Goal: Communication & Community: Answer question/provide support

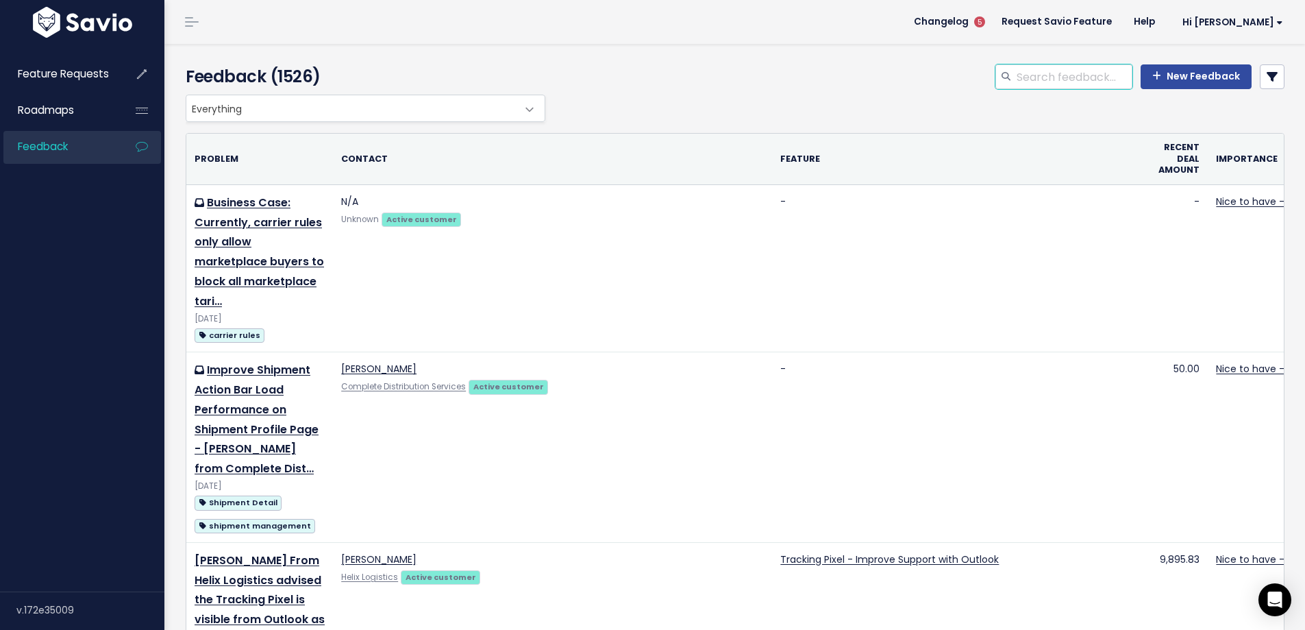
click at [1023, 77] on input "search" at bounding box center [1073, 76] width 117 height 25
type input "s"
click at [1015, 65] on input "search" at bounding box center [1073, 76] width 117 height 25
type input "carrier confirmation customer"
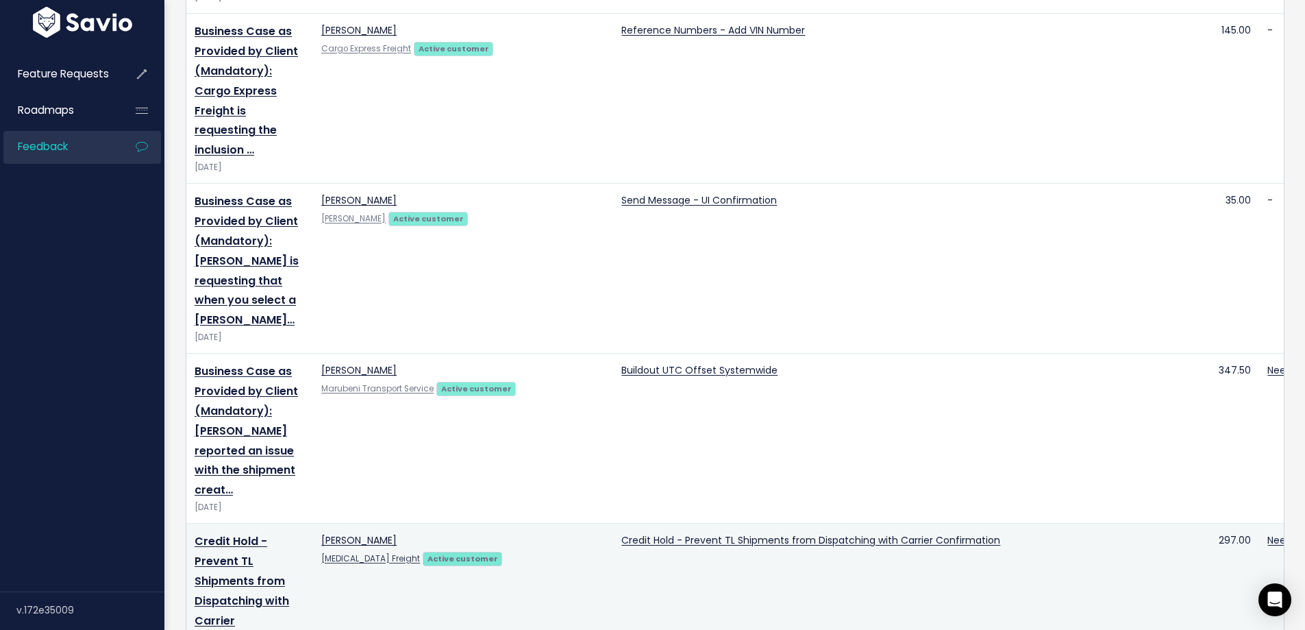
scroll to position [3185, 0]
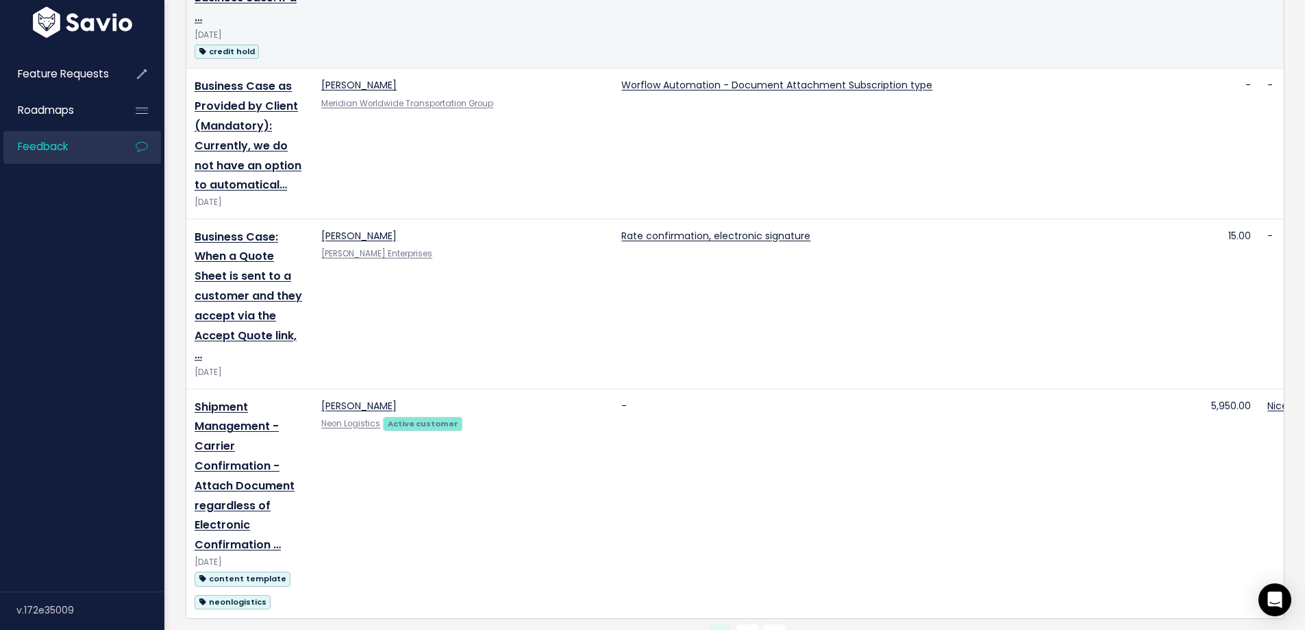
drag, startPoint x: 412, startPoint y: 264, endPoint x: 377, endPoint y: 606, distance: 342.9
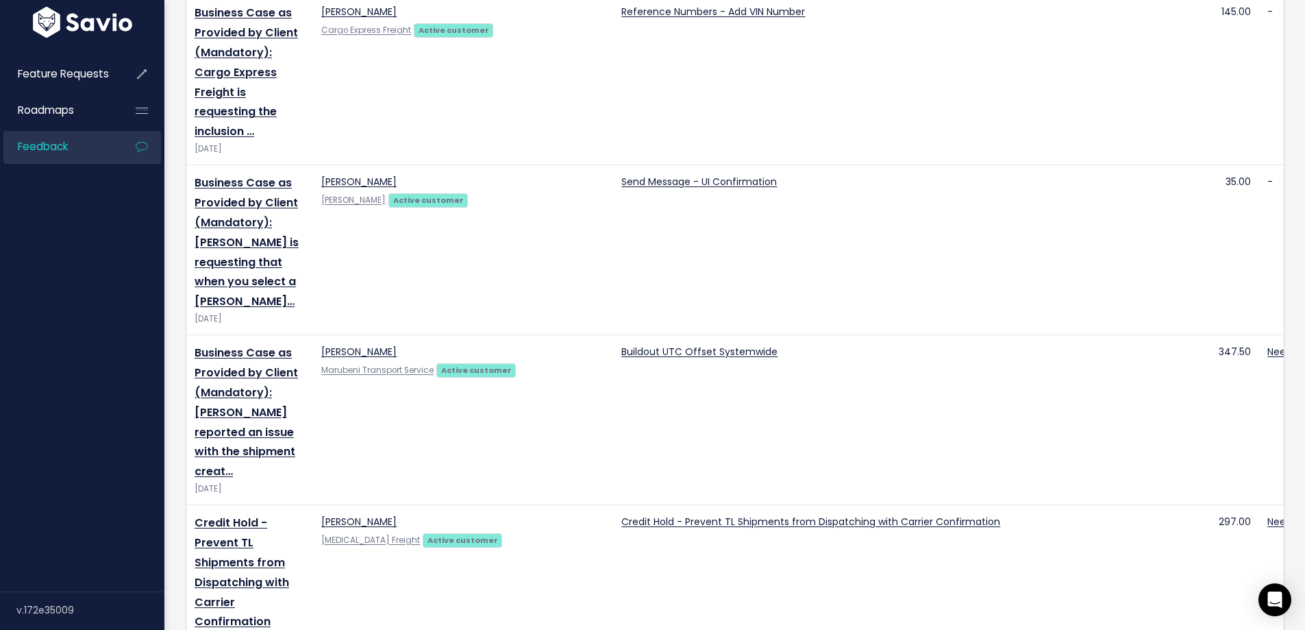
scroll to position [0, 0]
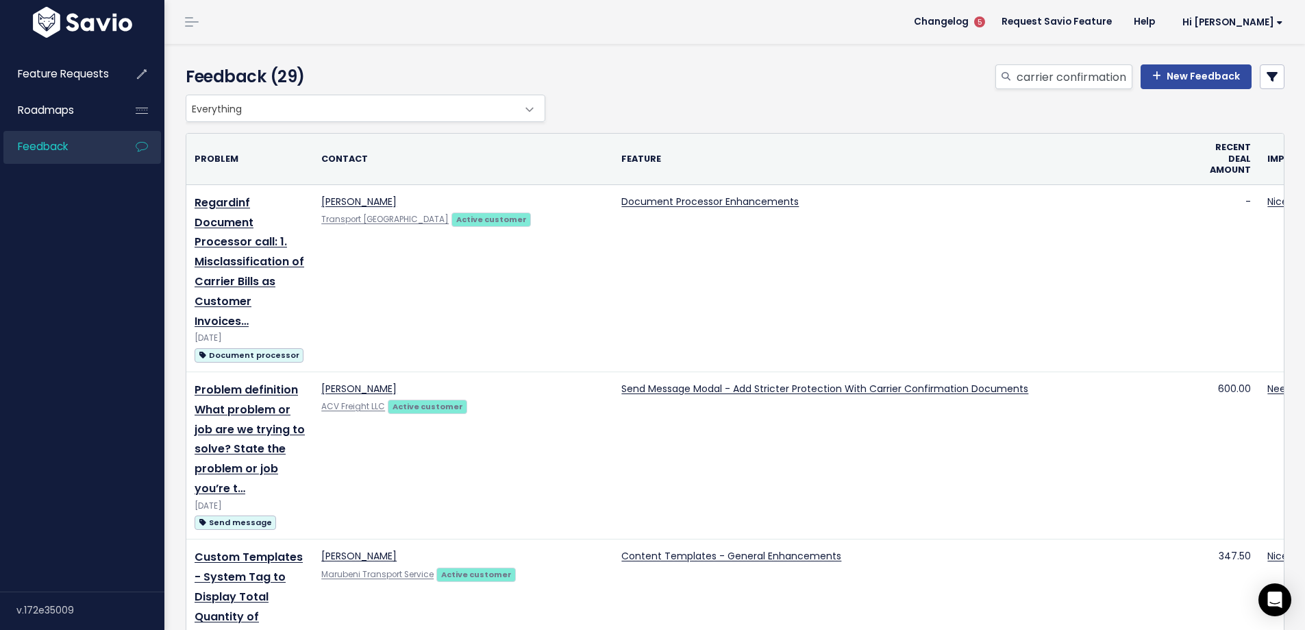
drag, startPoint x: 734, startPoint y: 460, endPoint x: 1018, endPoint y: 96, distance: 462.2
click at [1046, 85] on input "carrier confirmation customer" at bounding box center [1073, 76] width 117 height 25
drag, startPoint x: 1034, startPoint y: 79, endPoint x: 758, endPoint y: 56, distance: 277.0
click at [758, 56] on div "Feedback (29) carrier confirmation customer New Feedback" at bounding box center [732, 69] width 1136 height 51
click at [1007, 79] on div at bounding box center [1005, 76] width 21 height 25
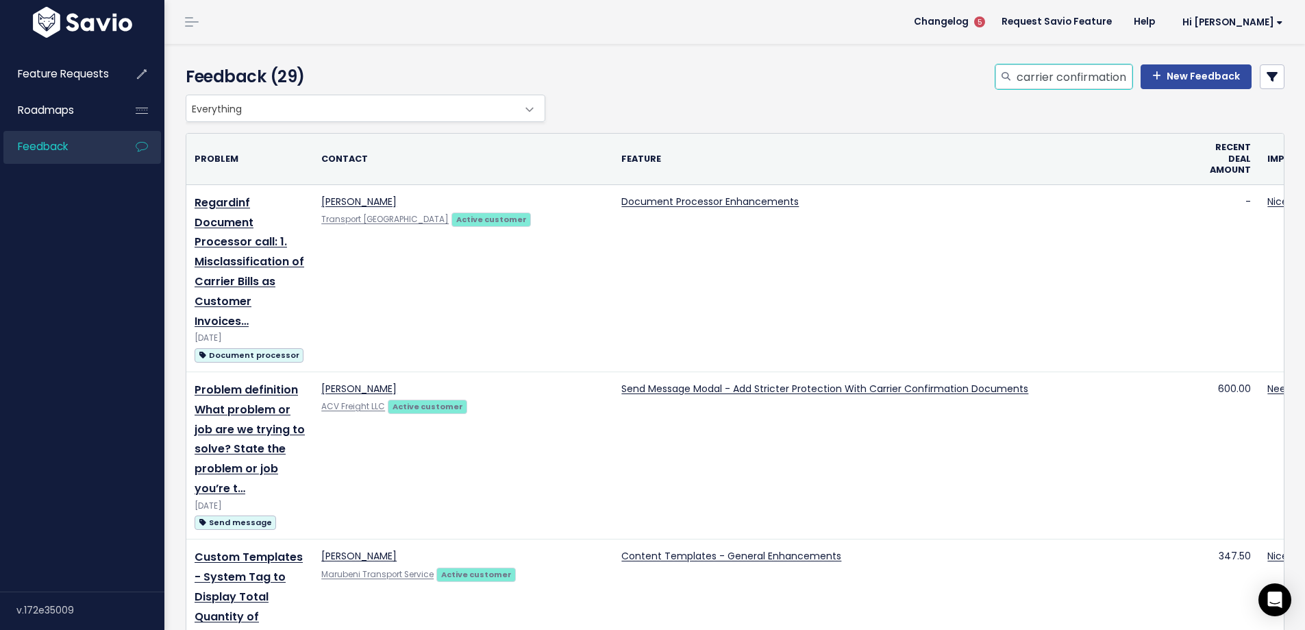
click at [1015, 77] on input "carrier confirmation customer" at bounding box center [1073, 76] width 117 height 25
type input "send message carrier confirmation customer"
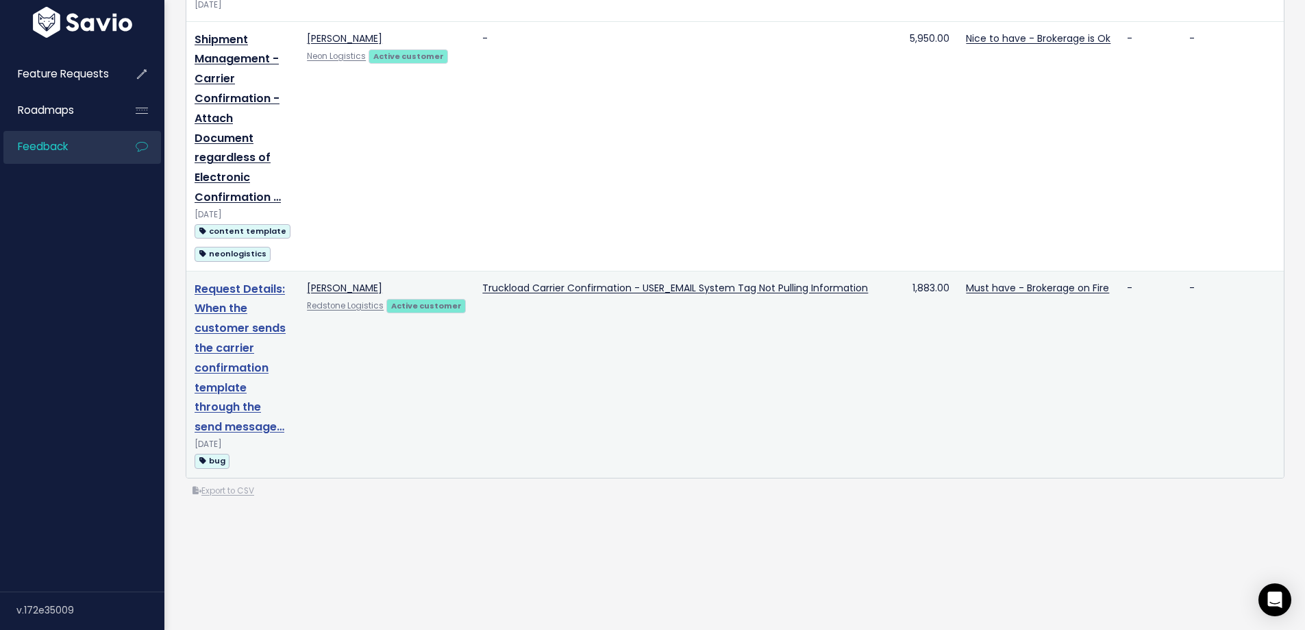
scroll to position [787, 0]
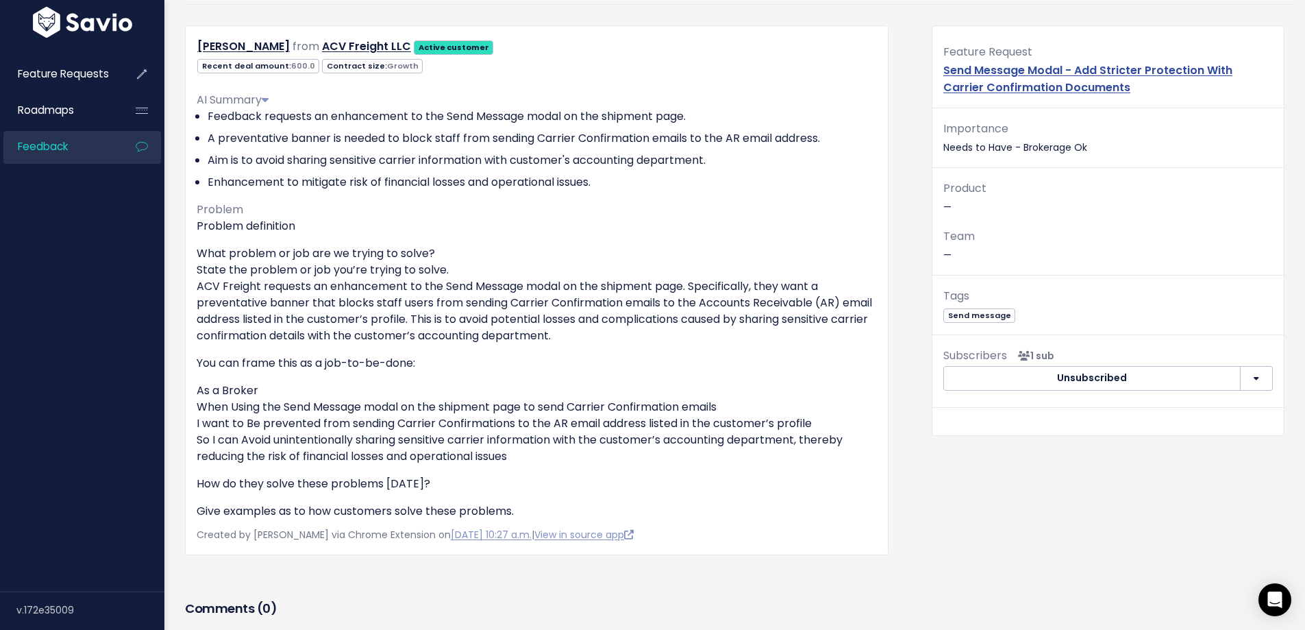
scroll to position [137, 0]
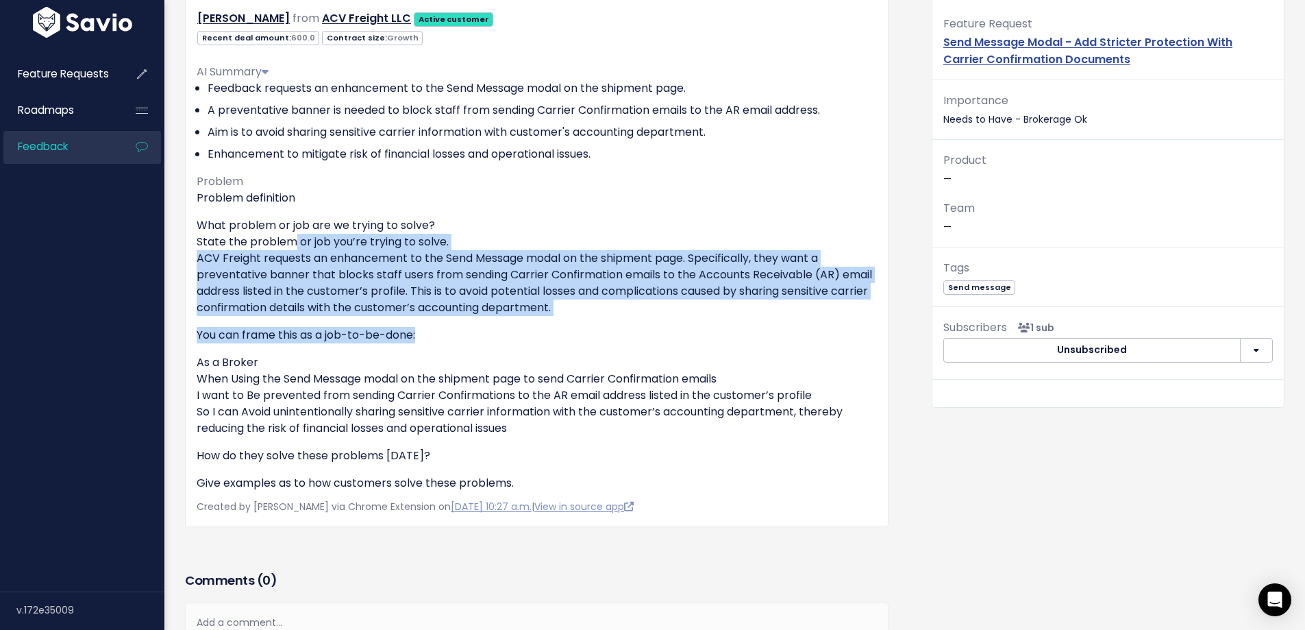
drag, startPoint x: 285, startPoint y: 245, endPoint x: 508, endPoint y: 337, distance: 240.8
click at [508, 337] on div "Problem definition What problem or job are we trying to solve? State the proble…" at bounding box center [537, 340] width 680 height 301
click at [508, 337] on p "You can frame this as a job-to-be-done:" at bounding box center [537, 335] width 680 height 16
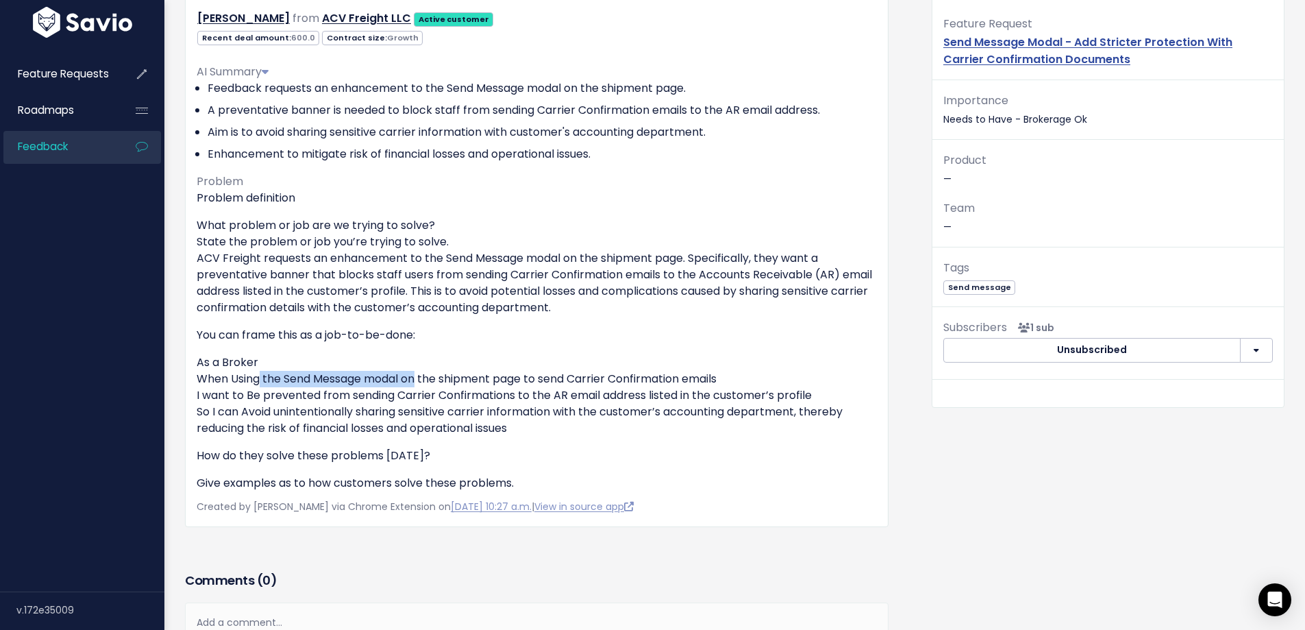
drag, startPoint x: 264, startPoint y: 384, endPoint x: 416, endPoint y: 386, distance: 152.1
click at [416, 386] on p "As a Broker When Using the Send Message modal on the shipment page to send Carr…" at bounding box center [537, 395] width 680 height 82
drag, startPoint x: 490, startPoint y: 394, endPoint x: 593, endPoint y: 423, distance: 106.9
click at [593, 423] on p "As a Broker When Using the Send Message modal on the shipment page to send Carr…" at bounding box center [537, 395] width 680 height 82
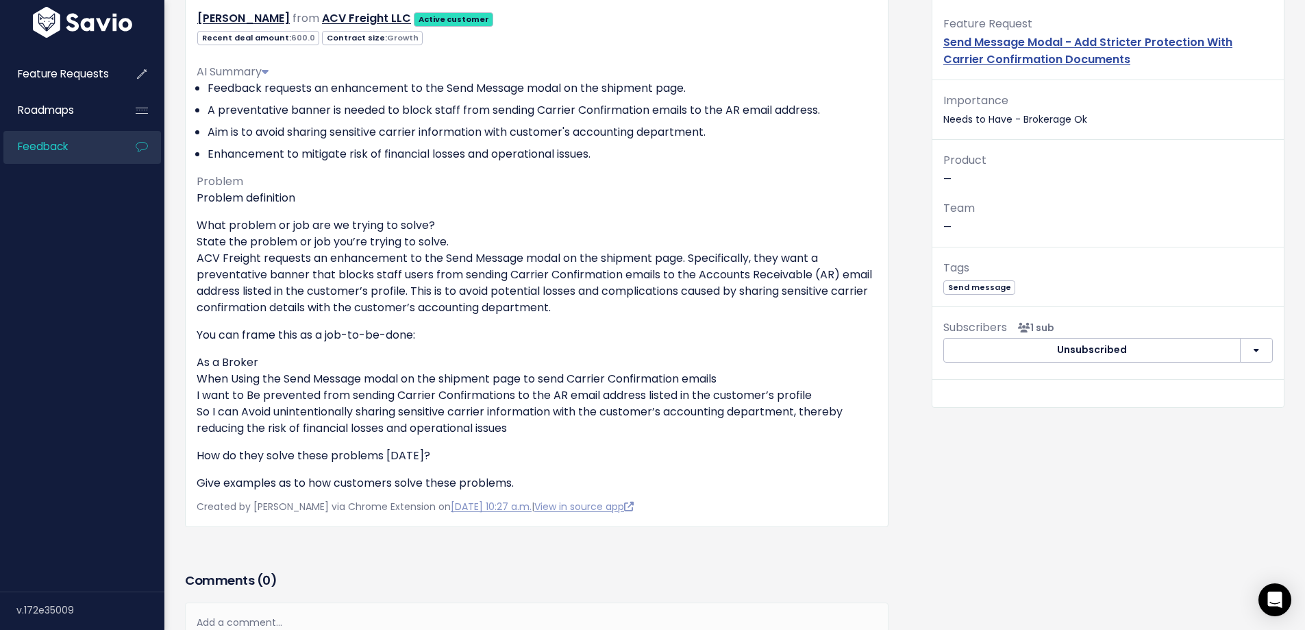
click at [593, 423] on p "As a Broker When Using the Send Message modal on the shipment page to send Carr…" at bounding box center [537, 395] width 680 height 82
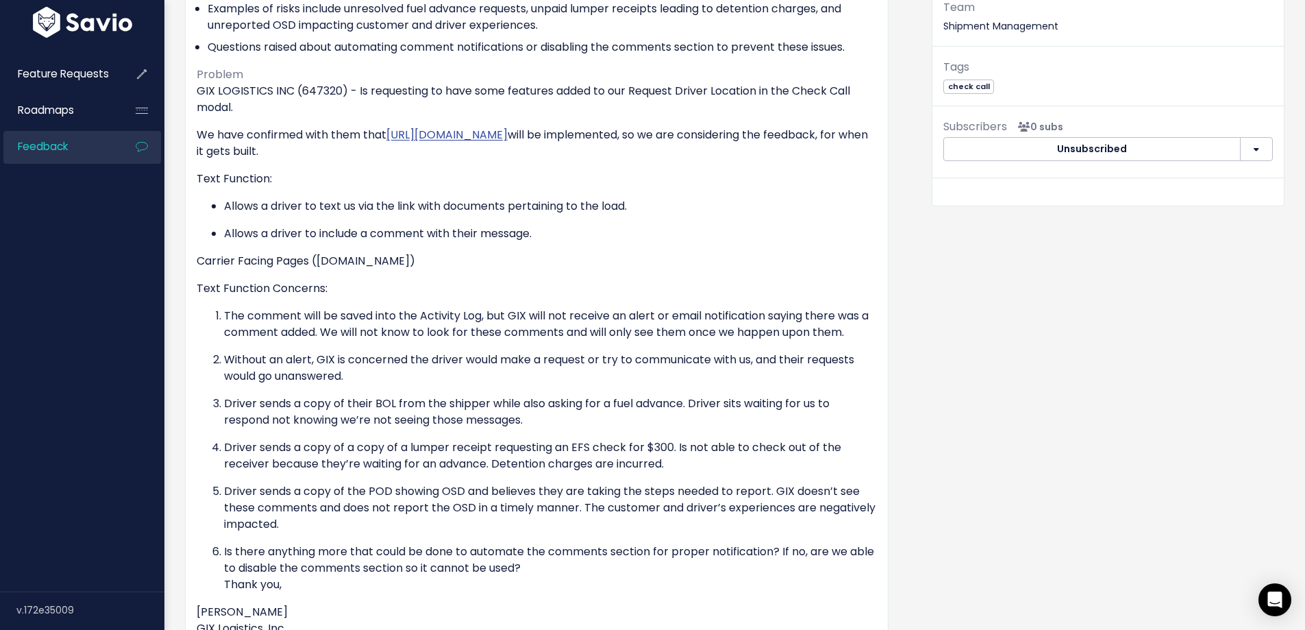
scroll to position [343, 0]
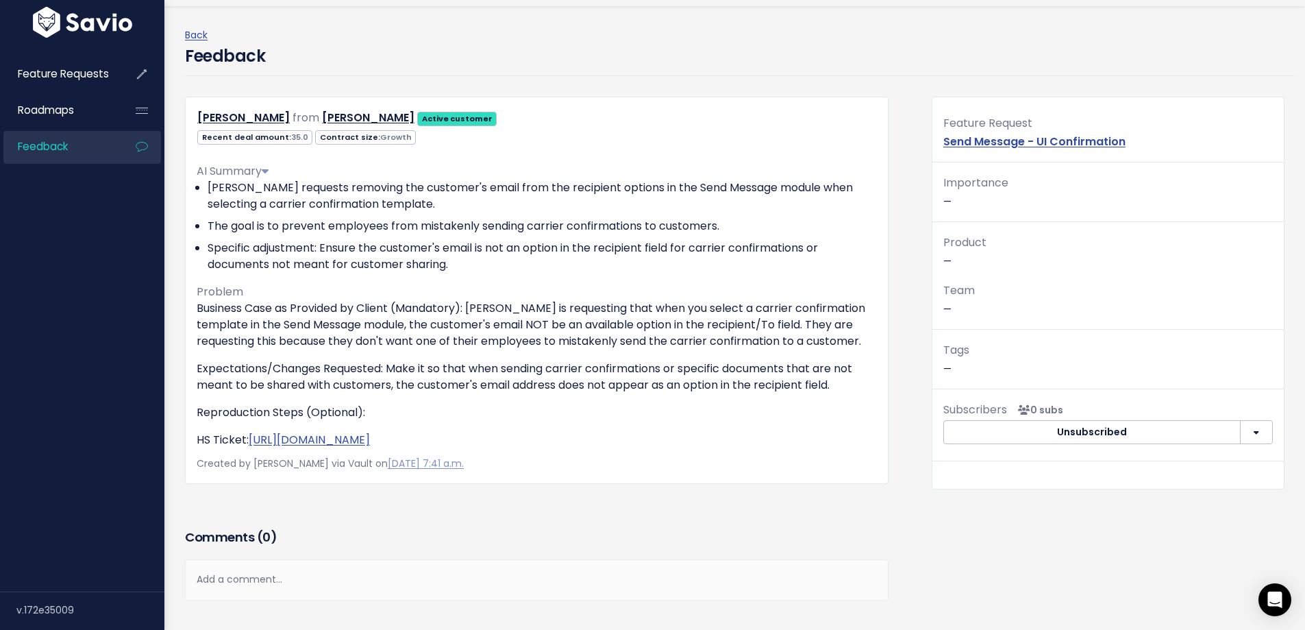
scroll to position [69, 0]
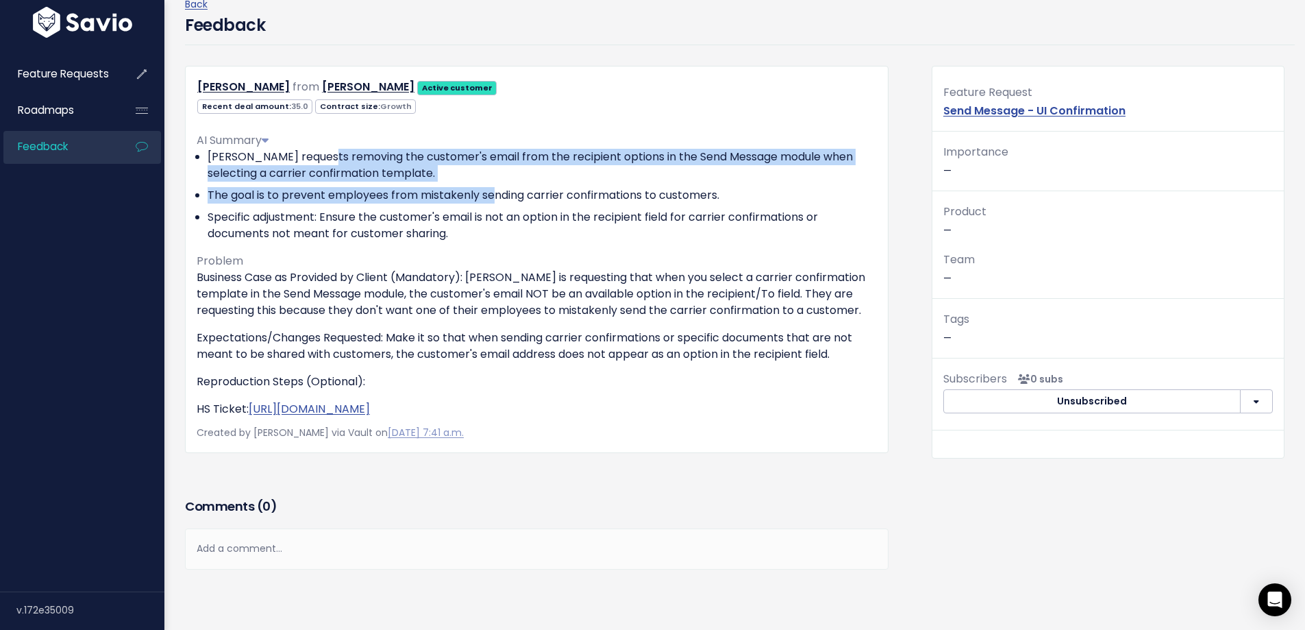
drag, startPoint x: 332, startPoint y: 154, endPoint x: 495, endPoint y: 187, distance: 167.0
click at [495, 187] on ul "[PERSON_NAME] requests removing the customer's email from the recipient options…" at bounding box center [537, 195] width 680 height 93
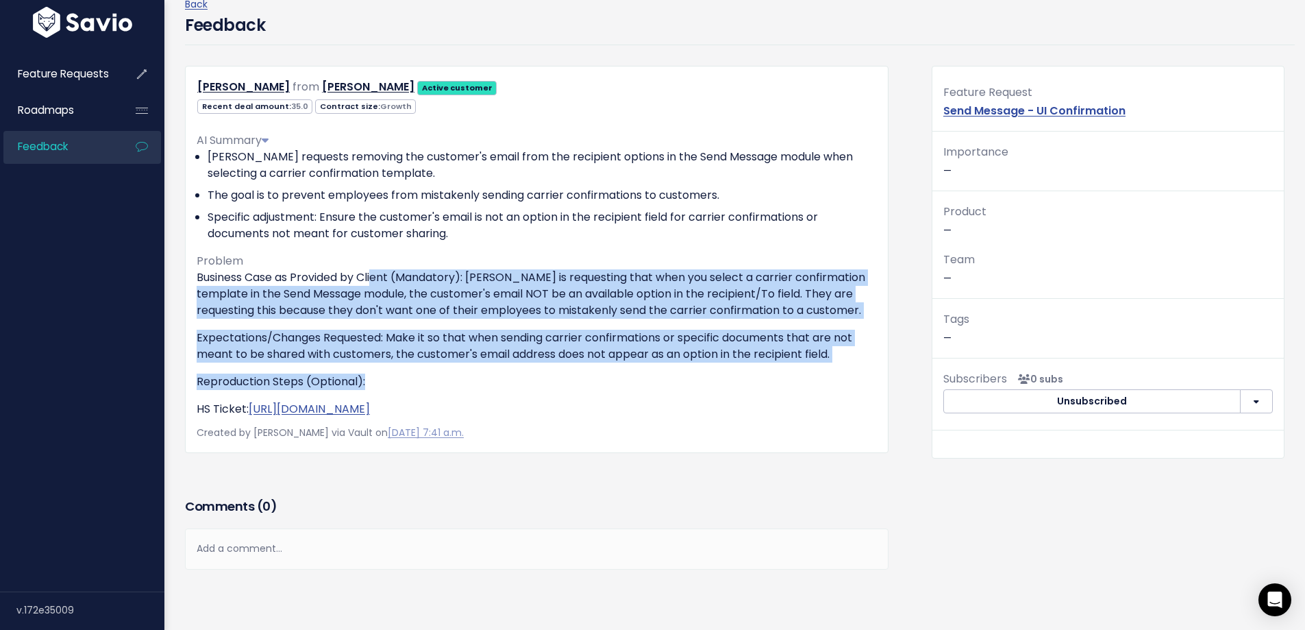
drag, startPoint x: 388, startPoint y: 277, endPoint x: 599, endPoint y: 366, distance: 229.6
click at [599, 366] on div "Business Case as Provided by Client (Mandatory): [PERSON_NAME] is requesting th…" at bounding box center [537, 343] width 680 height 148
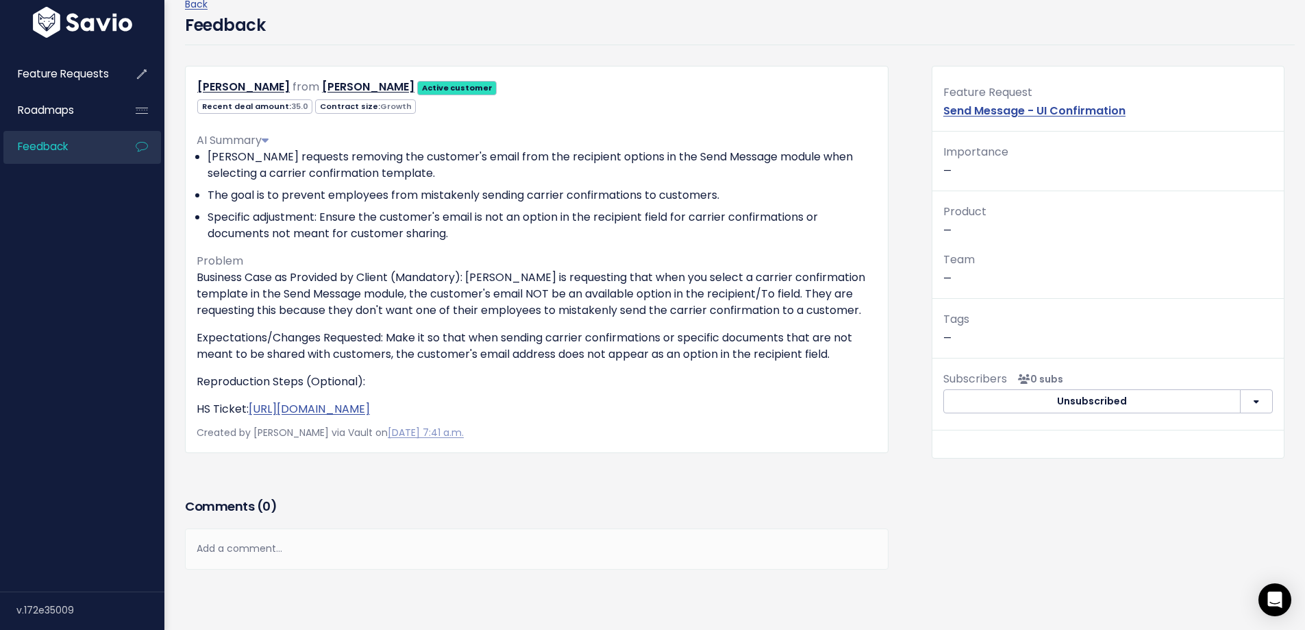
click at [266, 558] on div "Add a comment..." at bounding box center [537, 548] width 704 height 40
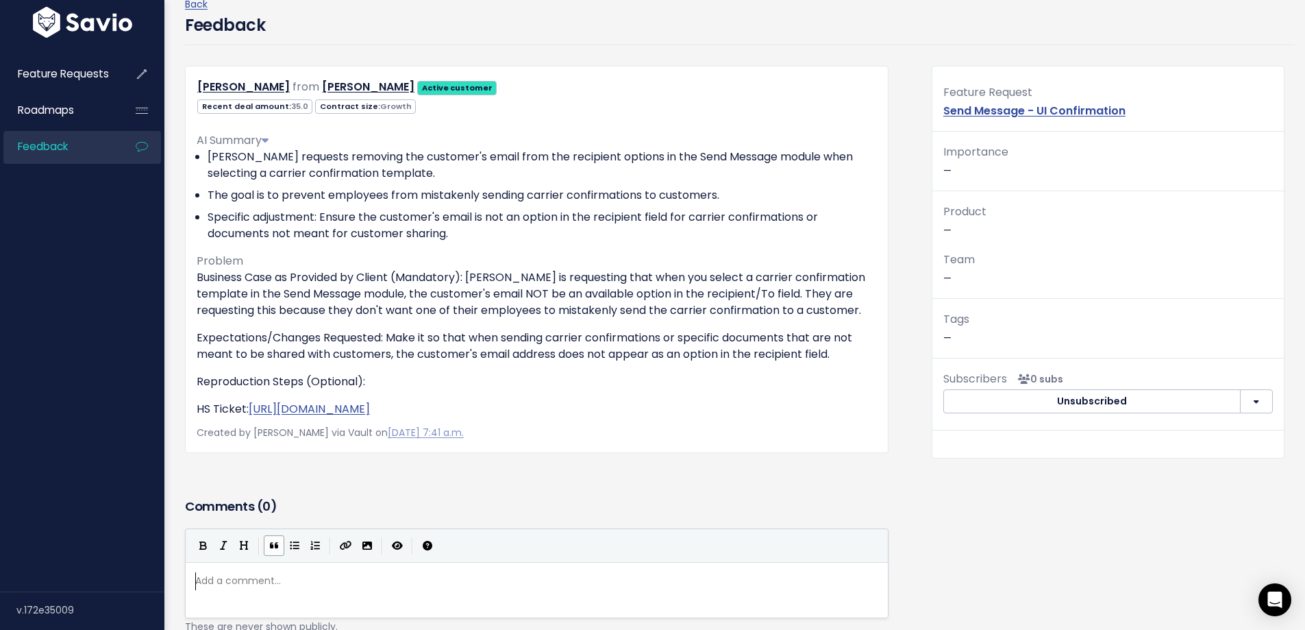
scroll to position [5, 0]
paste textarea
type textarea "from"
paste textarea
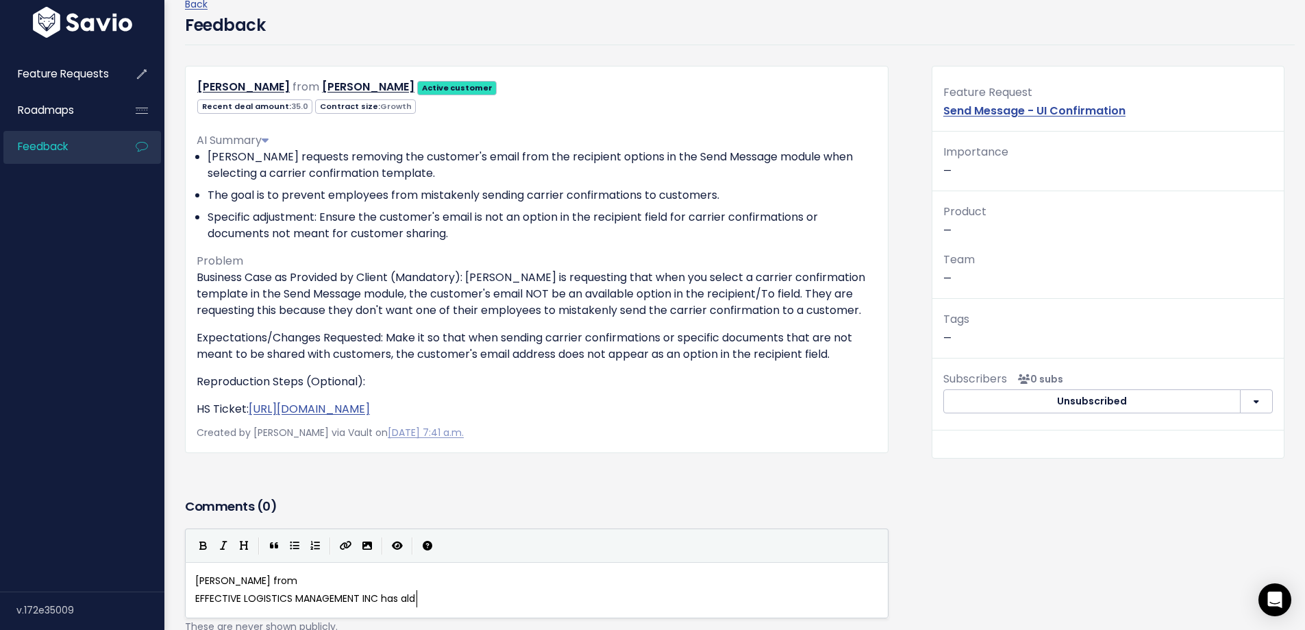
type textarea "has [PERSON_NAME]"
type textarea "so requywest"
type textarea "ested for this"
drag, startPoint x: 191, startPoint y: 595, endPoint x: 197, endPoint y: 599, distance: 7.4
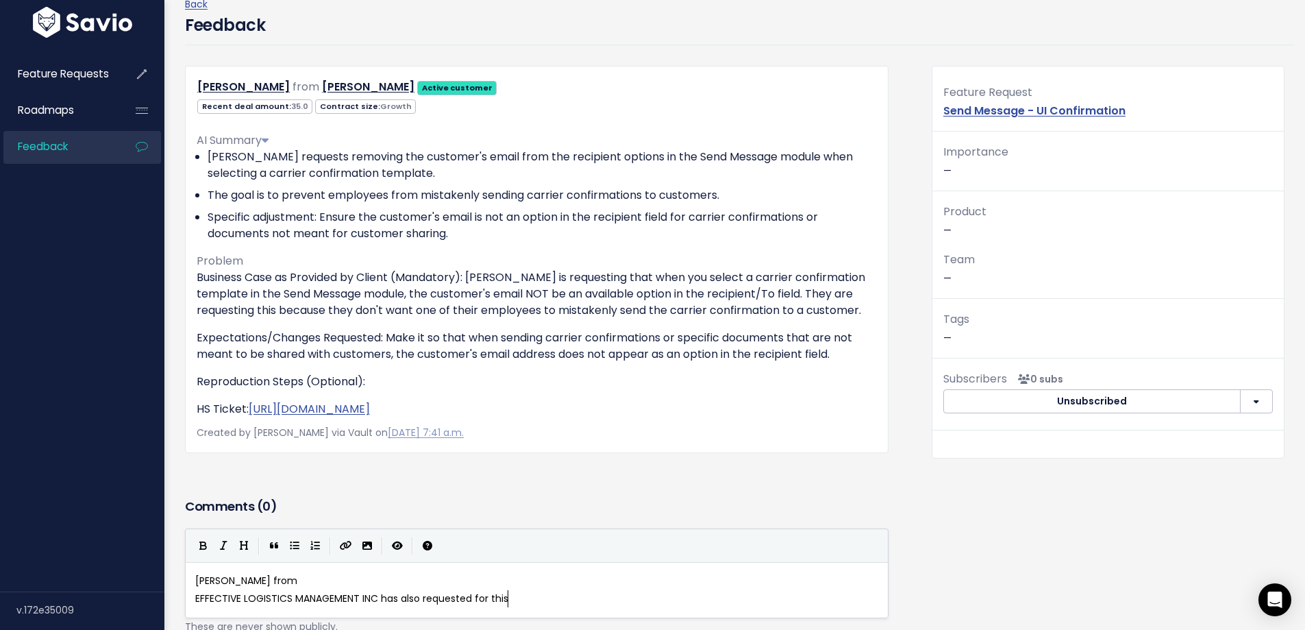
click at [193, 597] on div "ested for this xxxxxxxxxx [PERSON_NAME] from EFFECTIVE LOGISTICS MANAGEMENT INC…" at bounding box center [537, 590] width 704 height 56
click at [197, 599] on span "EFFECTIVE LOGISTICS MANAGEMENT INC has also requested for this" at bounding box center [351, 598] width 313 height 14
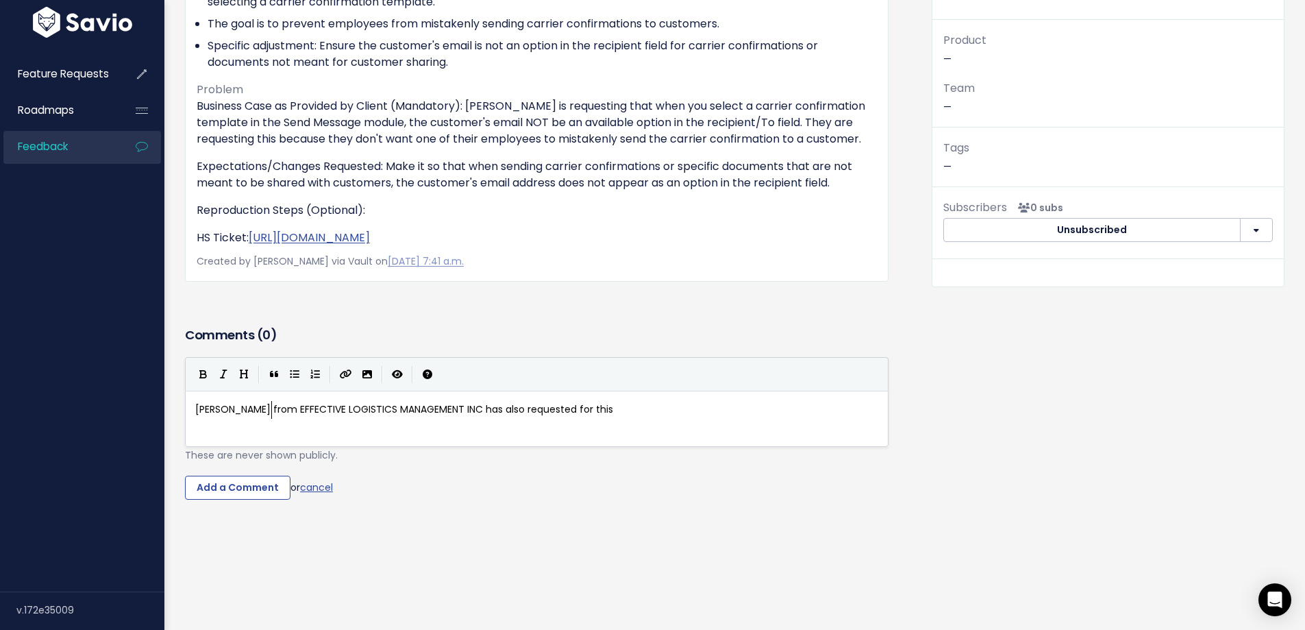
scroll to position [251, 0]
click at [667, 389] on div "xxxxxxxxxx [PERSON_NAME] from EFFECTIVE LOGISTICS MANAGEMENT INC has also reque…" at bounding box center [537, 417] width 704 height 56
click at [673, 399] on pre "[PERSON_NAME] from EFFECTIVE LOGISTICS MANAGEMENT INC has also requested for th…" at bounding box center [541, 407] width 699 height 17
type textarea "s p"
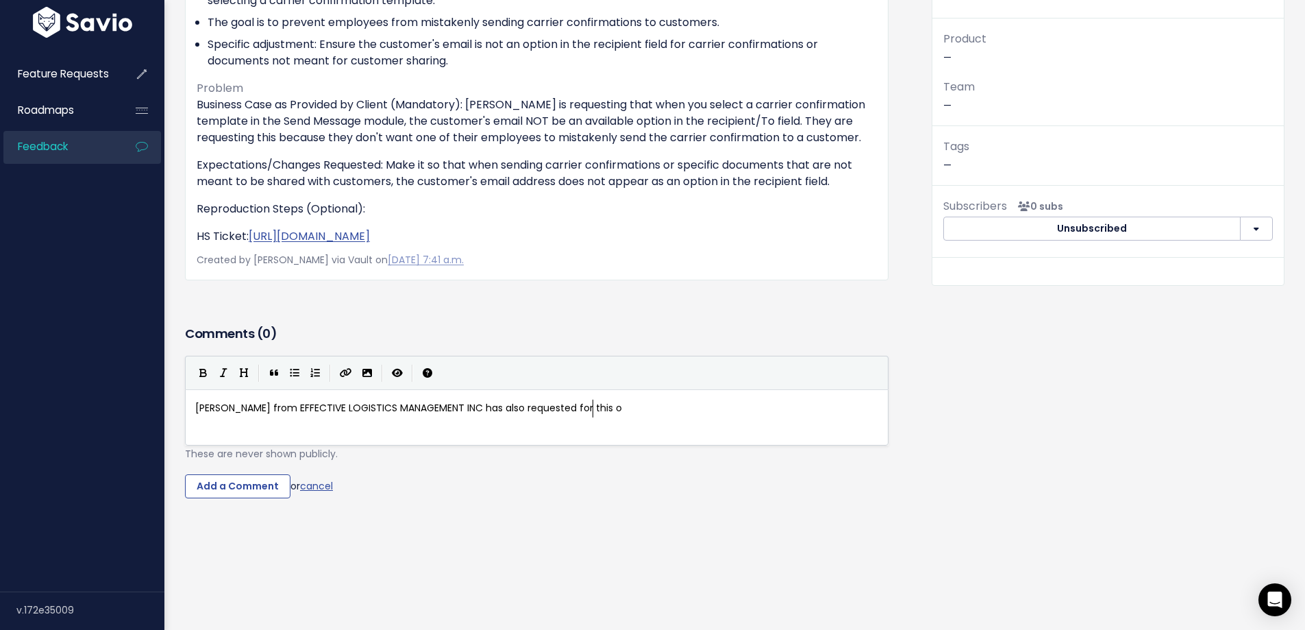
type textarea "o"
type textarea "to prwe"
type textarea "e"
type textarea "event iussue"
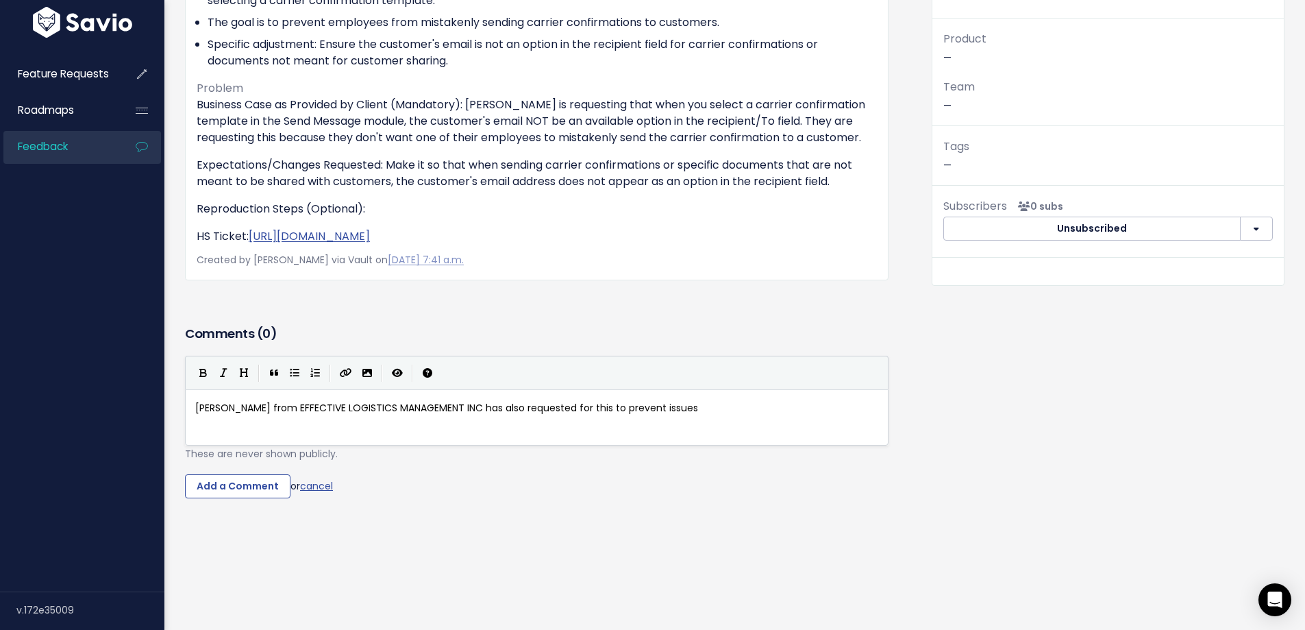
type textarea "ssues"
click at [213, 462] on form "[PERSON_NAME] from EFFECTIVE LOGISTICS MANAGEMENT INC has also requested for th…" at bounding box center [537, 427] width 704 height 142
click at [214, 475] on input "Add a Comment" at bounding box center [237, 486] width 105 height 25
